Goal: Information Seeking & Learning: Learn about a topic

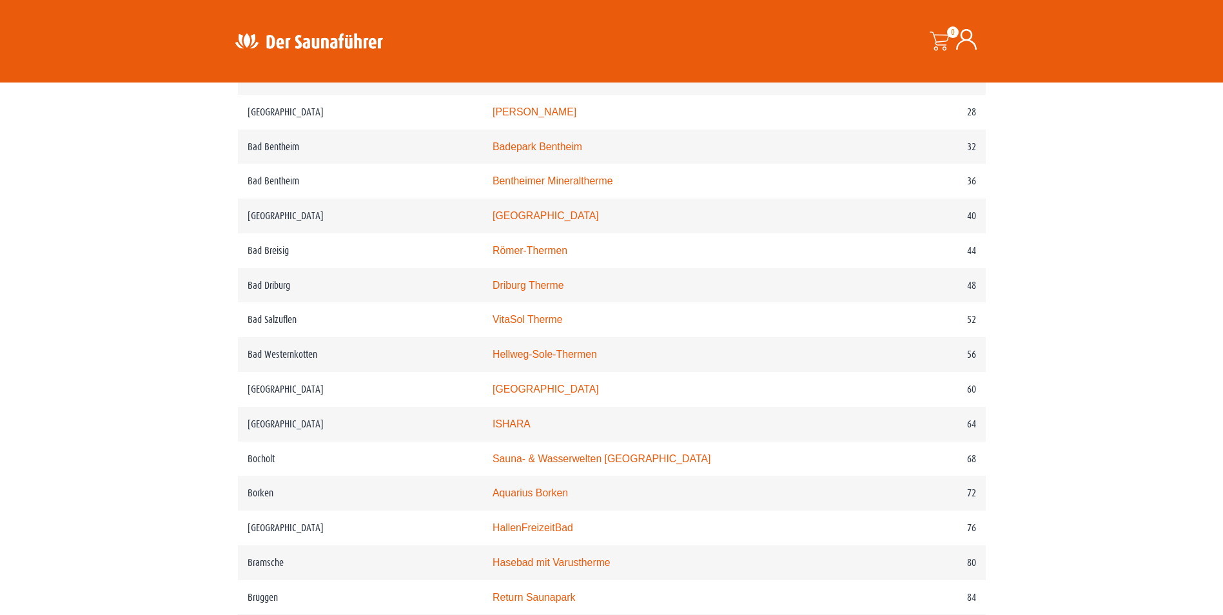
scroll to position [709, 0]
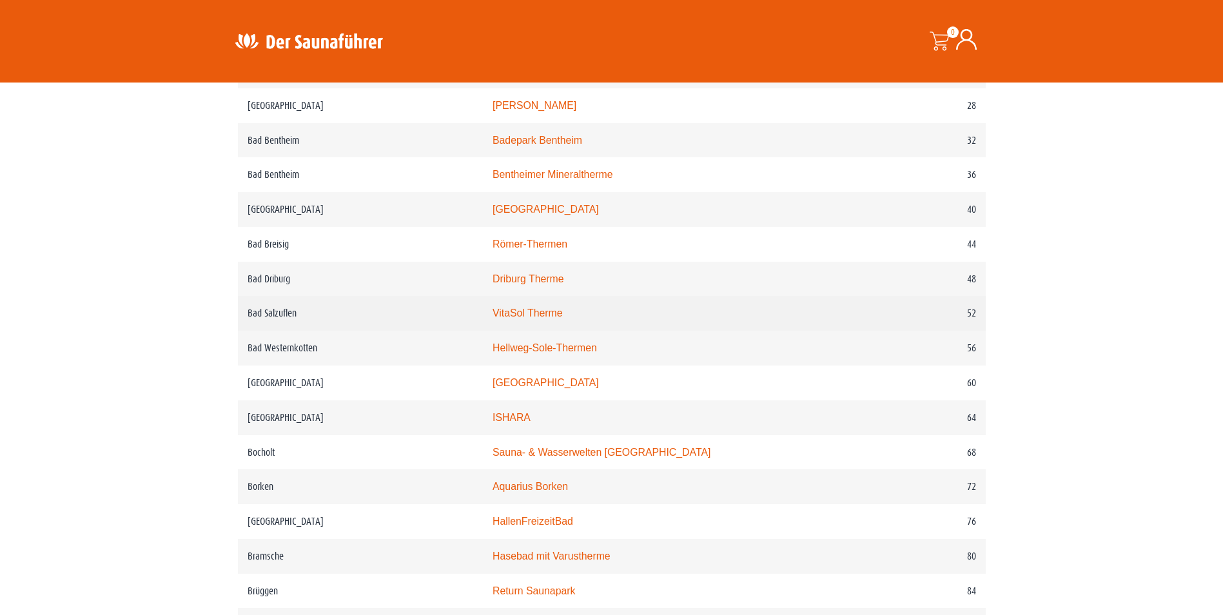
click at [543, 318] on link "VitaSol Therme" at bounding box center [527, 312] width 70 height 11
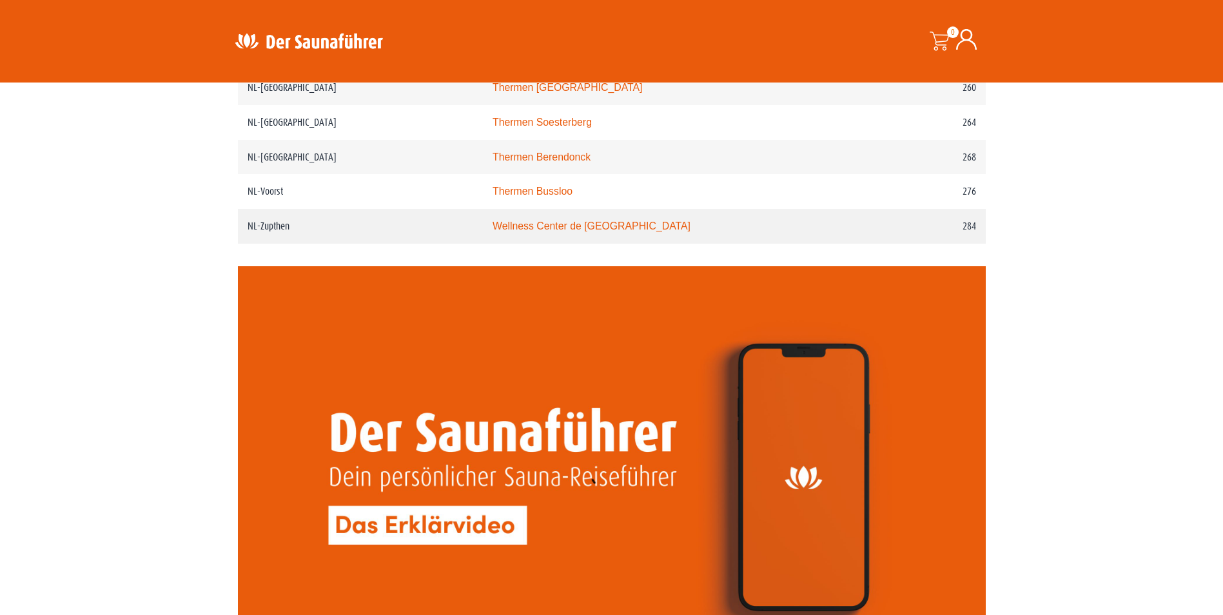
scroll to position [2707, 0]
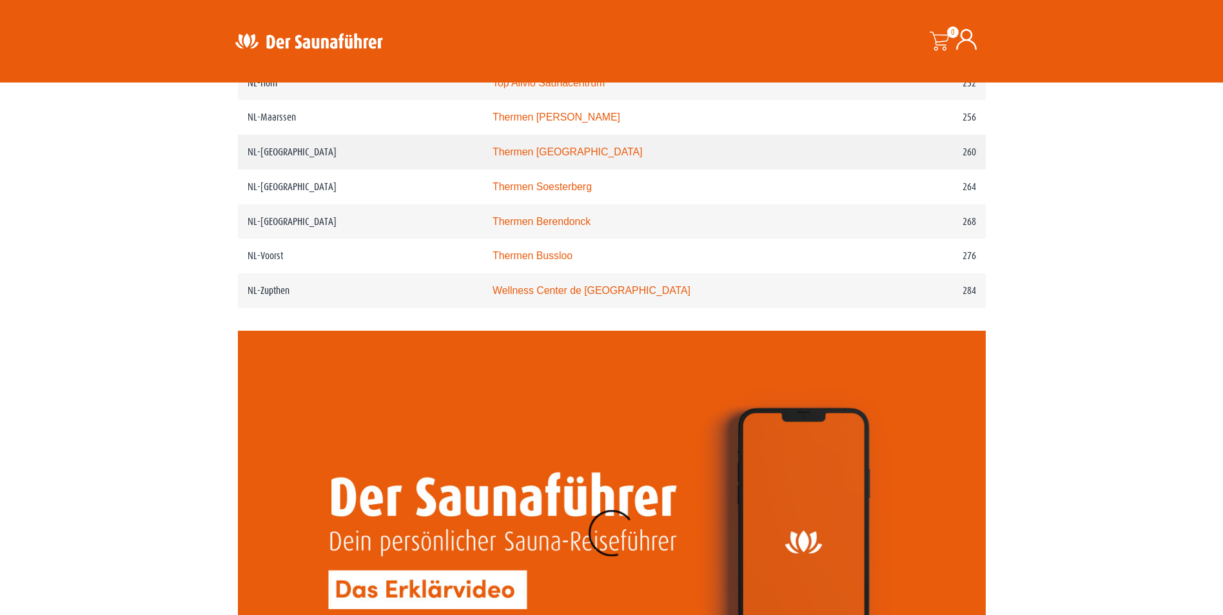
click at [560, 157] on link "Thermen [GEOGRAPHIC_DATA]" at bounding box center [567, 151] width 150 height 11
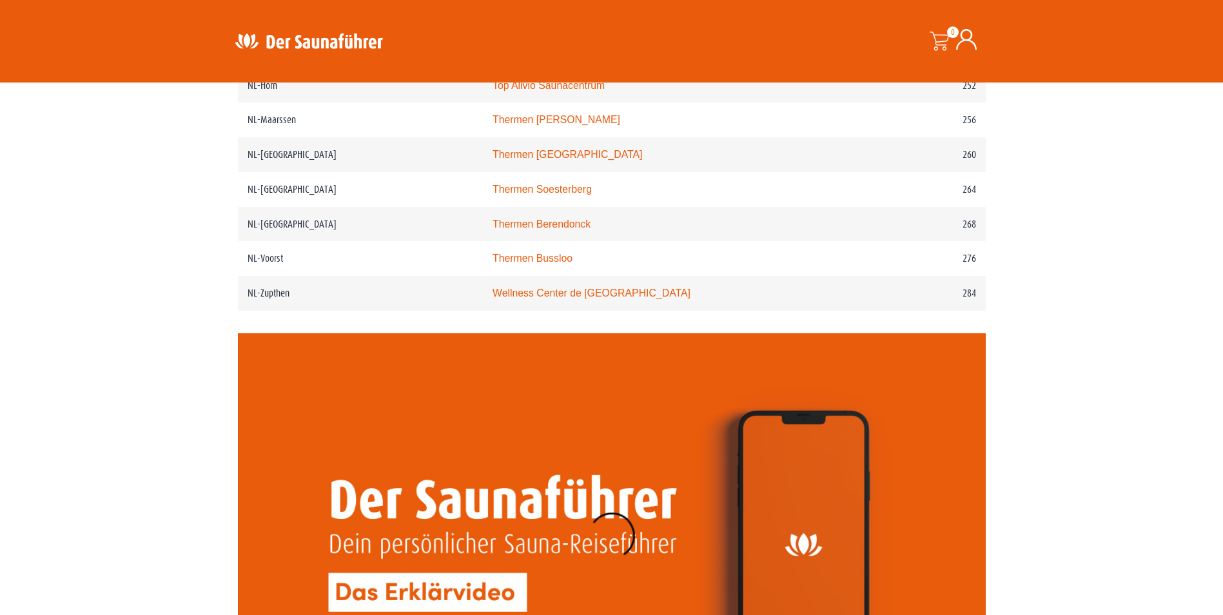
scroll to position [2707, 0]
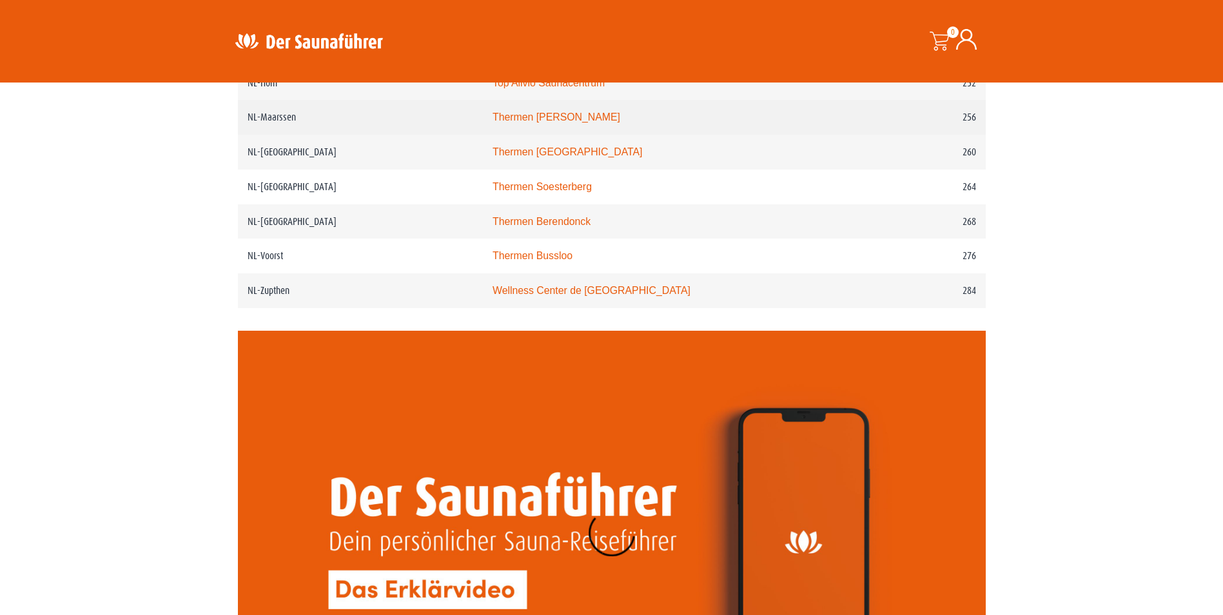
click at [566, 122] on link "Thermen [PERSON_NAME]" at bounding box center [556, 117] width 128 height 11
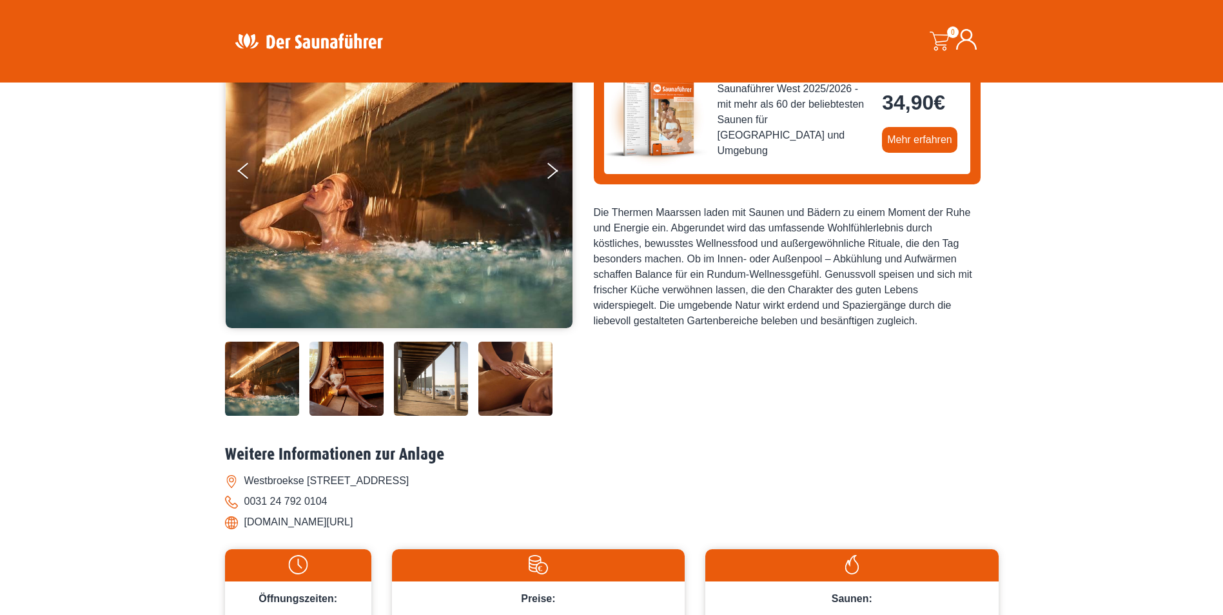
scroll to position [193, 0]
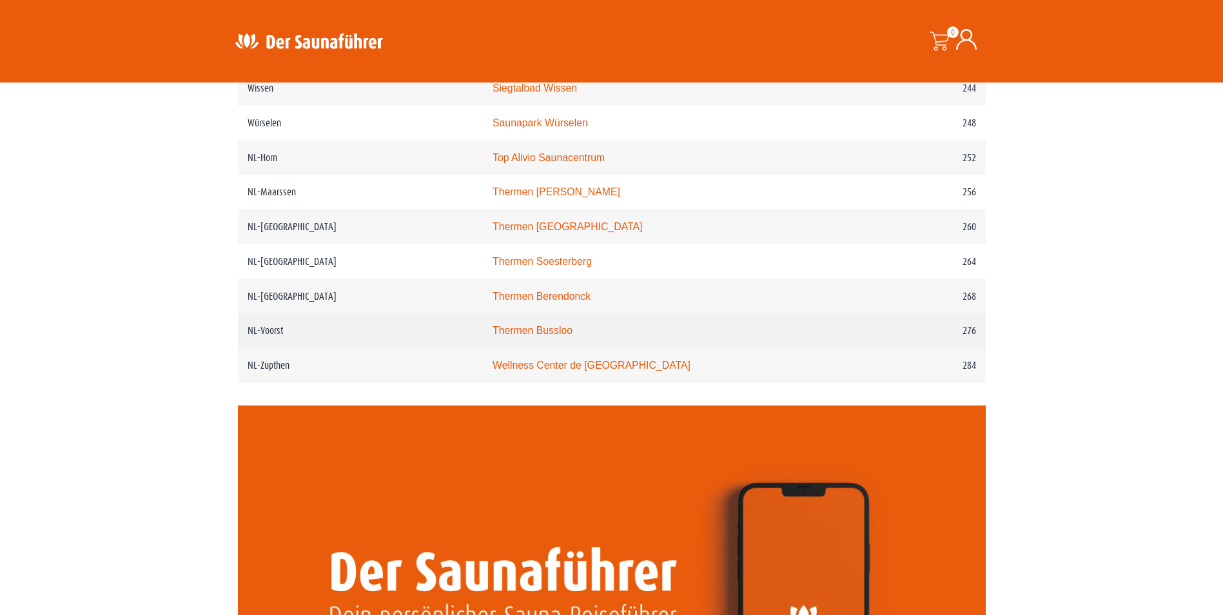
scroll to position [2707, 0]
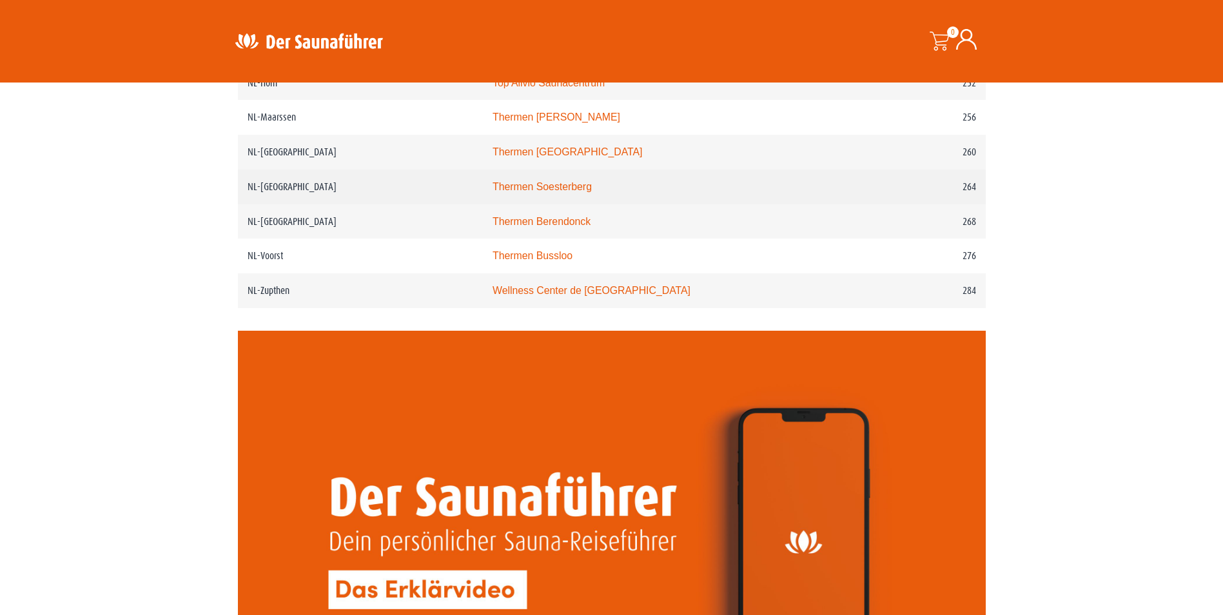
click at [572, 192] on link "Thermen Soesterberg" at bounding box center [541, 186] width 99 height 11
